Goal: Task Accomplishment & Management: Manage account settings

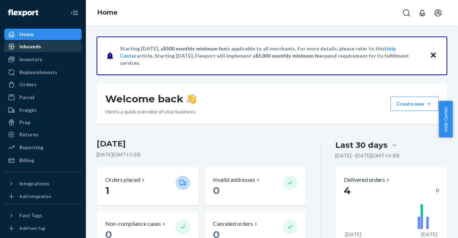
click at [37, 48] on div "Inbounds" at bounding box center [30, 46] width 22 height 7
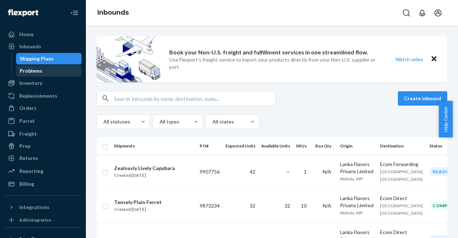
click at [34, 71] on div "Problems" at bounding box center [31, 70] width 23 height 7
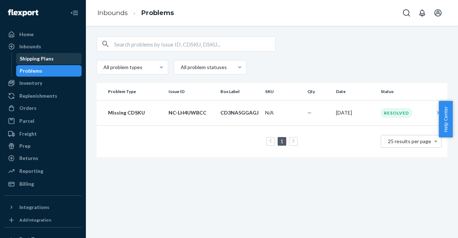
click at [45, 58] on div "Shipping Plans" at bounding box center [37, 58] width 34 height 7
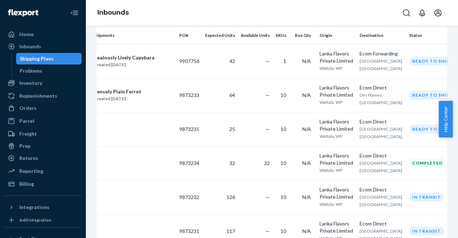
scroll to position [0, 24]
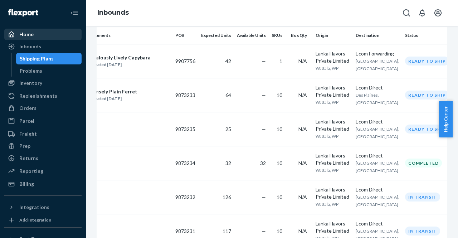
click at [19, 37] on div "Home" at bounding box center [26, 34] width 14 height 7
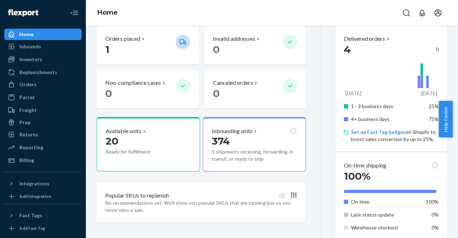
scroll to position [141, 0]
click at [247, 144] on p "374" at bounding box center [255, 141] width 86 height 13
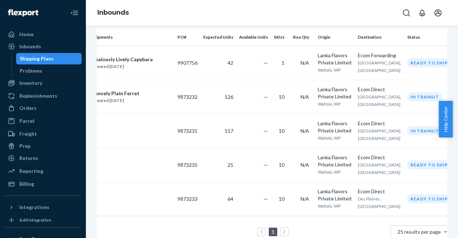
scroll to position [108, 0]
click at [28, 179] on div "Billing" at bounding box center [43, 184] width 76 height 10
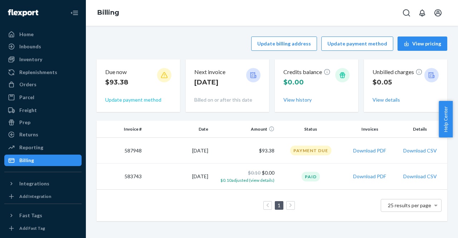
click at [118, 101] on button "Update payment method" at bounding box center [133, 99] width 56 height 7
click at [139, 98] on button "Update payment method" at bounding box center [133, 99] width 56 height 7
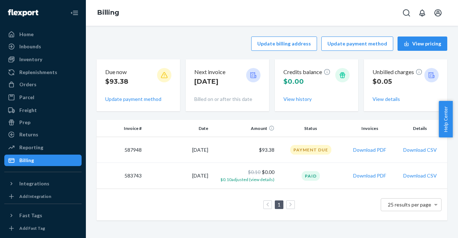
click at [155, 80] on div "Due now $93.38" at bounding box center [138, 79] width 66 height 22
click at [129, 99] on button "Update payment method" at bounding box center [133, 99] width 56 height 7
click at [154, 99] on button "Update payment method" at bounding box center [133, 99] width 56 height 7
click at [122, 73] on p "Due now" at bounding box center [116, 72] width 23 height 8
click at [166, 79] on div at bounding box center [164, 75] width 14 height 14
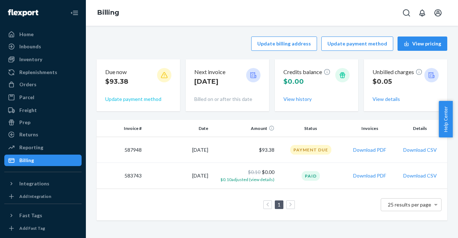
click at [132, 97] on button "Update payment method" at bounding box center [133, 99] width 56 height 7
click at [141, 97] on button "Update payment method" at bounding box center [133, 99] width 56 height 7
click at [120, 97] on button "Update payment method" at bounding box center [133, 99] width 56 height 7
click at [256, 77] on div at bounding box center [253, 75] width 14 height 14
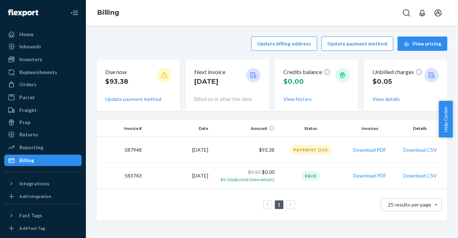
click at [251, 79] on div at bounding box center [253, 75] width 14 height 14
click at [145, 96] on button "Update payment method" at bounding box center [133, 99] width 56 height 7
click at [146, 99] on button "Update payment method" at bounding box center [133, 99] width 56 height 7
click at [256, 75] on div at bounding box center [253, 75] width 14 height 14
click at [294, 45] on button "Update billing address" at bounding box center [284, 44] width 66 height 14
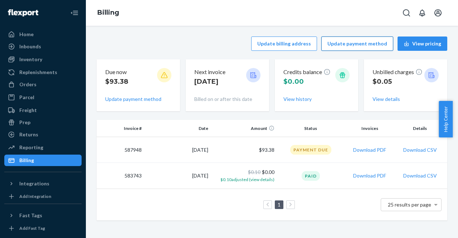
click at [347, 47] on button "Update payment method" at bounding box center [358, 44] width 72 height 14
click at [42, 37] on div "Home" at bounding box center [43, 34] width 76 height 10
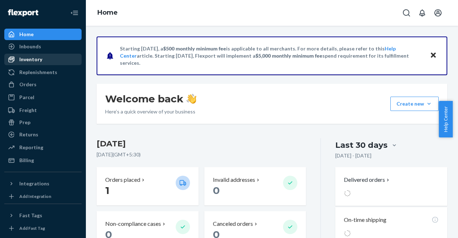
click at [33, 57] on div "Inventory" at bounding box center [30, 59] width 23 height 7
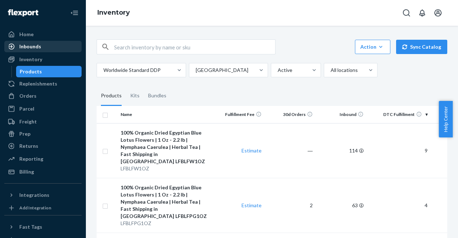
click at [39, 45] on div "Inbounds" at bounding box center [30, 46] width 22 height 7
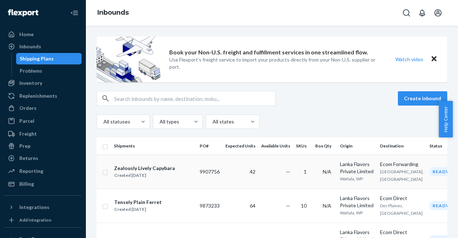
click at [347, 173] on div "Lanka Flavors Private Limited" at bounding box center [357, 168] width 34 height 14
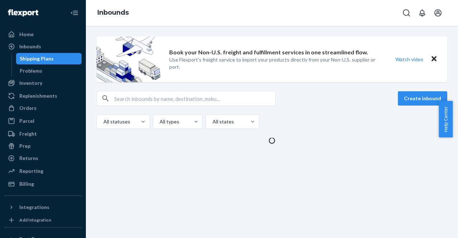
click at [355, 200] on div "Book your Non-U.S. freight and fulfillment services in one streamlined flow. Us…" at bounding box center [272, 132] width 372 height 212
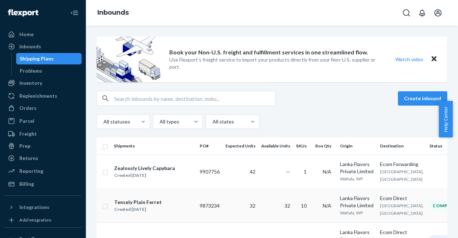
click at [355, 200] on div "Lanka Flavors Private Limited" at bounding box center [357, 202] width 34 height 14
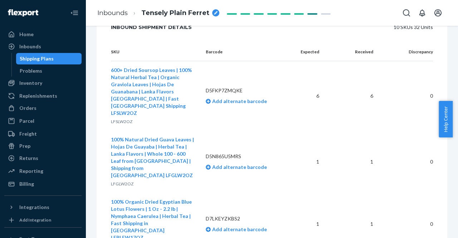
scroll to position [233, 0]
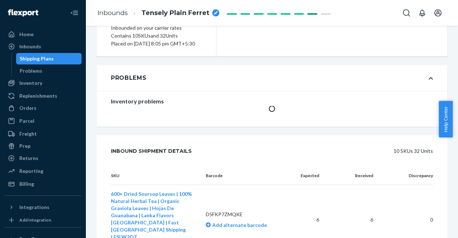
scroll to position [121, 0]
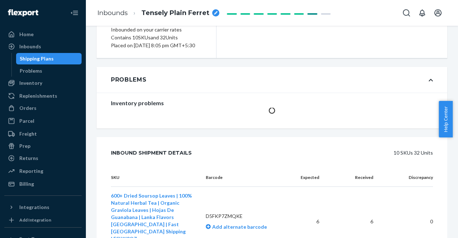
click at [306, 123] on div "Inventory problems" at bounding box center [272, 108] width 351 height 30
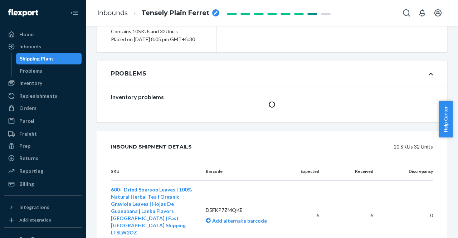
scroll to position [131, 0]
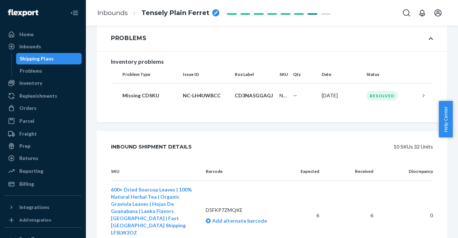
scroll to position [169, 0]
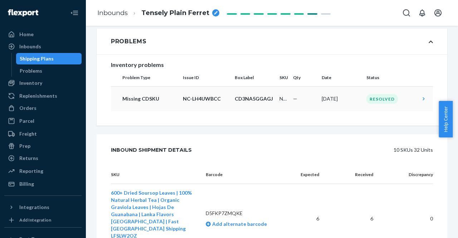
click at [420, 102] on icon at bounding box center [423, 98] width 7 height 7
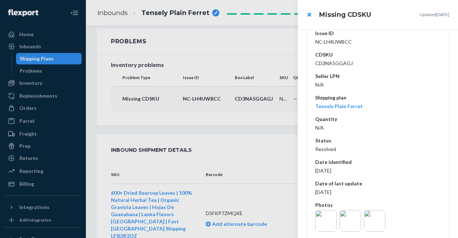
scroll to position [100, 0]
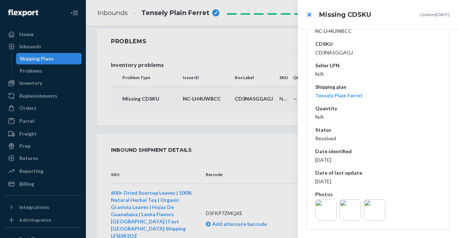
click at [375, 205] on img at bounding box center [374, 209] width 21 height 21
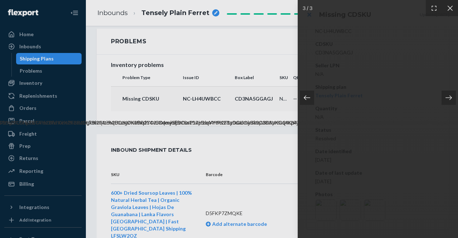
click at [308, 97] on icon at bounding box center [307, 97] width 7 height 7
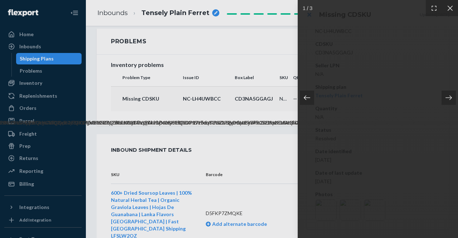
click at [308, 97] on icon at bounding box center [307, 97] width 7 height 7
click at [450, 8] on icon at bounding box center [450, 7] width 5 height 5
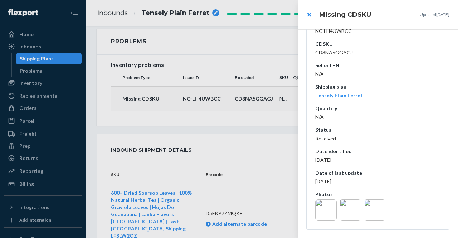
click at [18, 33] on div at bounding box center [229, 119] width 458 height 238
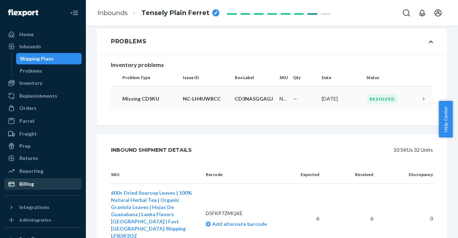
click at [25, 182] on div "Billing" at bounding box center [26, 183] width 15 height 7
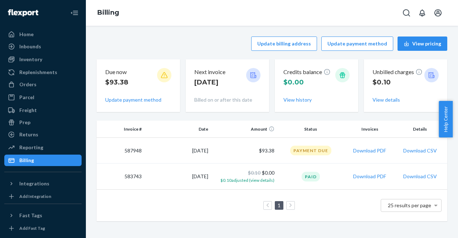
click at [312, 149] on div "Payment Due" at bounding box center [310, 151] width 41 height 10
click at [148, 100] on button "Update payment method" at bounding box center [133, 99] width 56 height 7
click at [252, 76] on icon at bounding box center [254, 75] width 6 height 6
click at [41, 35] on div "Home" at bounding box center [43, 34] width 76 height 10
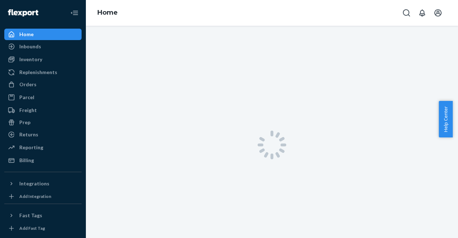
click at [37, 159] on div "Billing" at bounding box center [43, 160] width 76 height 10
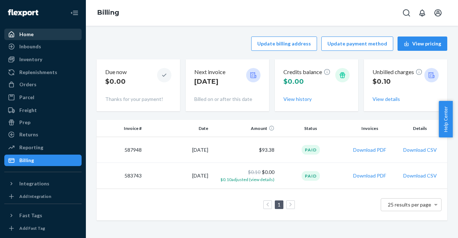
click at [38, 37] on div "Home" at bounding box center [43, 34] width 76 height 10
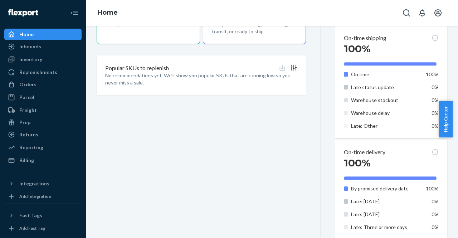
scroll to position [270, 0]
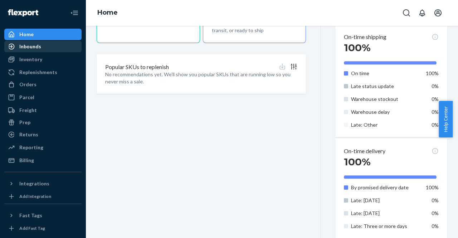
click at [39, 48] on div "Inbounds" at bounding box center [30, 46] width 22 height 7
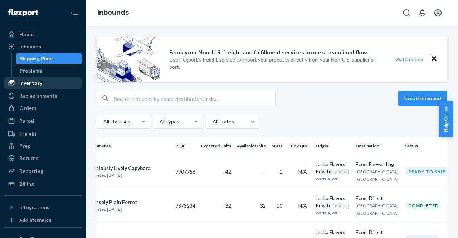
click at [43, 84] on div "Inventory" at bounding box center [43, 83] width 76 height 10
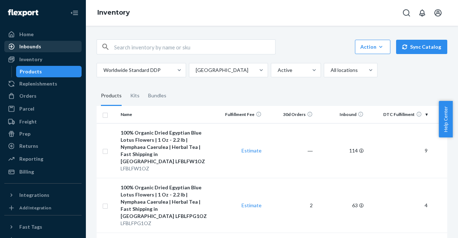
click at [32, 41] on link "Inbounds" at bounding box center [42, 46] width 77 height 11
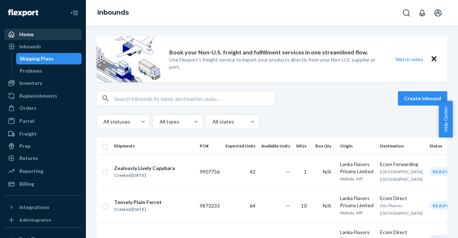
click at [30, 35] on div "Home" at bounding box center [26, 34] width 14 height 7
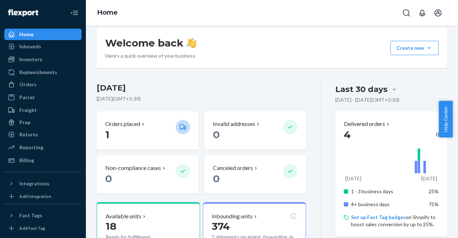
scroll to position [55, 0]
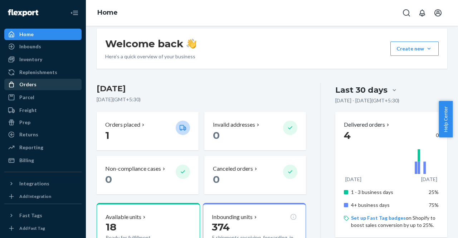
click at [38, 86] on div "Orders" at bounding box center [43, 84] width 76 height 10
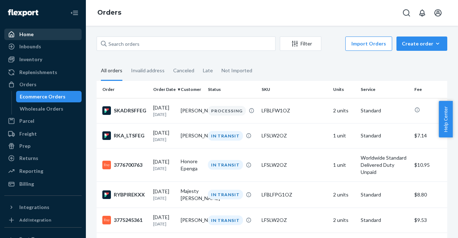
click at [48, 31] on div "Home" at bounding box center [43, 34] width 76 height 10
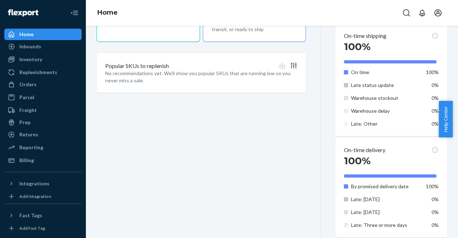
scroll to position [284, 0]
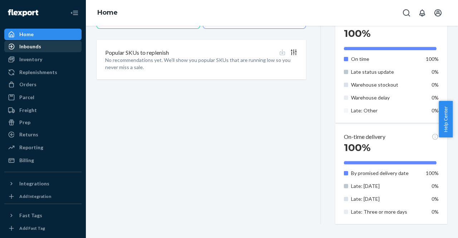
click at [25, 42] on div "Inbounds" at bounding box center [43, 47] width 76 height 10
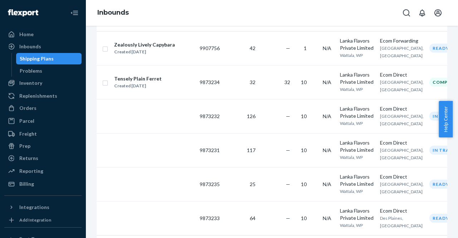
scroll to position [0, 24]
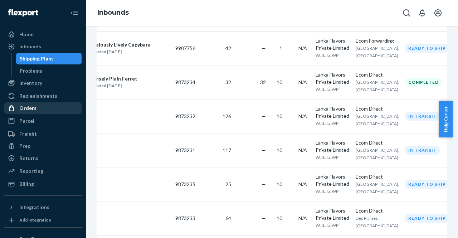
click at [39, 109] on div "Orders" at bounding box center [43, 108] width 76 height 10
